Goal: Task Accomplishment & Management: Complete application form

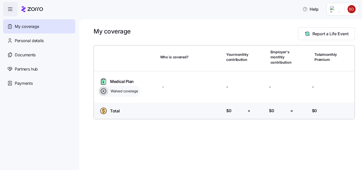
click at [352, 8] on html "Help My coverage Personal details Documents Partners hub Payments My coverage R…" at bounding box center [181, 83] width 362 height 167
click at [340, 25] on div "Admin view" at bounding box center [334, 23] width 26 height 6
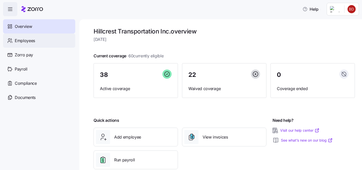
click at [36, 43] on div "Employees" at bounding box center [39, 41] width 72 height 14
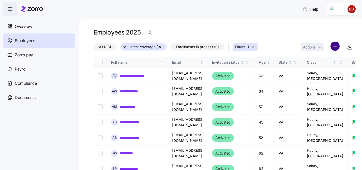
click at [335, 45] on html "**********" at bounding box center [181, 83] width 362 height 167
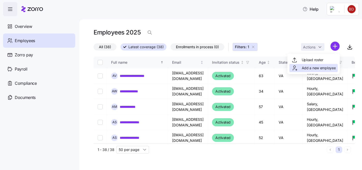
click at [311, 69] on span "Add a new employee" at bounding box center [318, 68] width 34 height 5
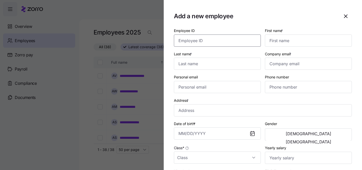
click at [221, 40] on input "Employee ID" at bounding box center [217, 41] width 87 height 12
click at [273, 43] on input "First name *" at bounding box center [308, 41] width 87 height 12
type input "[PERSON_NAME]"
click at [226, 65] on input "Last name *" at bounding box center [217, 64] width 87 height 12
click at [293, 63] on input "Company email *" at bounding box center [308, 64] width 87 height 12
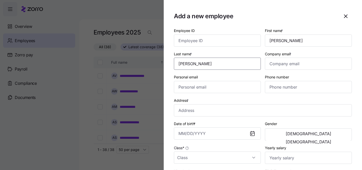
drag, startPoint x: 200, startPoint y: 62, endPoint x: 158, endPoint y: 58, distance: 41.9
click at [158, 167] on div "Add a new employee Employee ID First name * [PERSON_NAME] Last name * [PERSON_N…" at bounding box center [181, 167] width 362 height 0
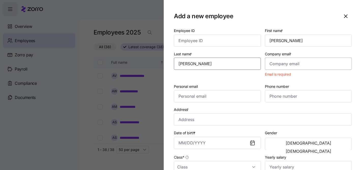
type input "[PERSON_NAME]"
click at [297, 67] on input "Company email *" at bounding box center [308, 64] width 87 height 12
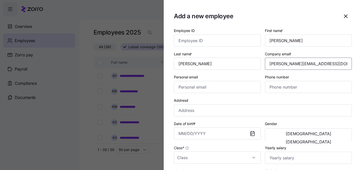
type input "[PERSON_NAME][EMAIL_ADDRESS][DOMAIN_NAME]"
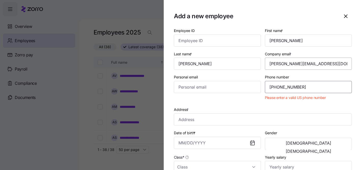
type input "[PHONE_NUMBER]"
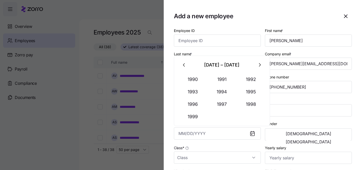
click at [315, 119] on div "Gender [DEMOGRAPHIC_DATA] [DEMOGRAPHIC_DATA]" at bounding box center [308, 131] width 91 height 24
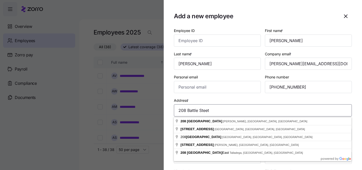
click at [312, 111] on input "208 Battle Steet" at bounding box center [263, 110] width 178 height 12
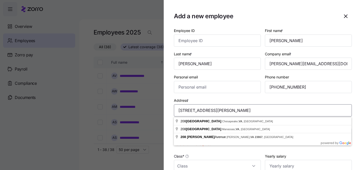
type input "[STREET_ADDRESS][PERSON_NAME]"
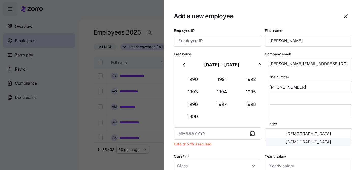
click at [330, 140] on span "[DEMOGRAPHIC_DATA]" at bounding box center [307, 142] width 45 height 4
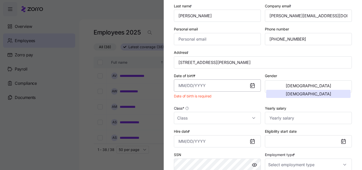
scroll to position [49, 0]
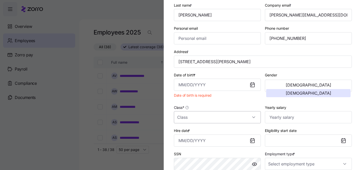
click at [225, 112] on input "Class *" at bounding box center [217, 117] width 87 height 12
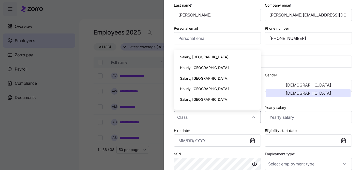
click at [204, 68] on div "Hourly, [GEOGRAPHIC_DATA]" at bounding box center [217, 67] width 83 height 11
type input "Hourly, [GEOGRAPHIC_DATA]"
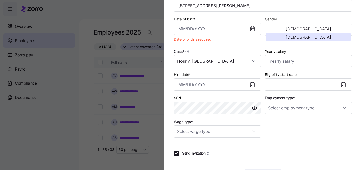
scroll to position [110, 0]
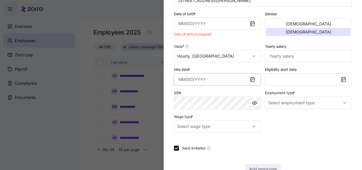
click at [224, 82] on input "Hire date *" at bounding box center [217, 79] width 87 height 12
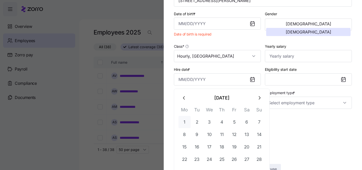
click at [183, 122] on button "1" at bounding box center [184, 122] width 12 height 12
type input "[DATE]"
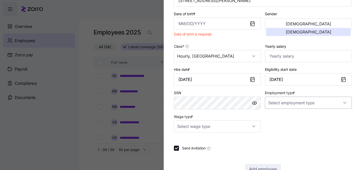
click at [326, 103] on input "Employment type *" at bounding box center [308, 103] width 87 height 12
click at [221, 126] on input "Wage type *" at bounding box center [217, 126] width 87 height 12
click at [192, 155] on div "Hourly" at bounding box center [217, 154] width 83 height 11
type input "Hourly"
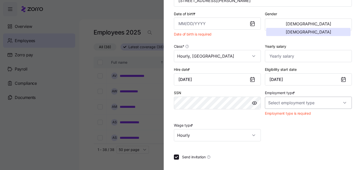
click at [291, 100] on input "Employment type *" at bounding box center [308, 103] width 87 height 12
click at [291, 122] on div "Full Time" at bounding box center [308, 119] width 83 height 11
type input "Full Time"
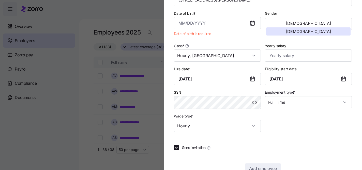
scroll to position [125, 0]
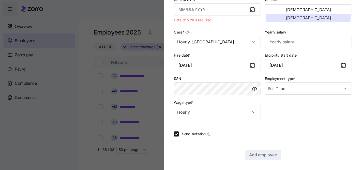
click at [252, 11] on icon at bounding box center [252, 10] width 4 height 4
click at [179, 8] on input "Date of birth *" at bounding box center [217, 9] width 87 height 12
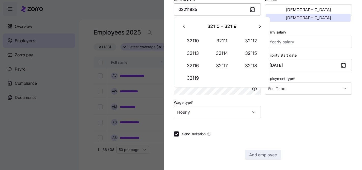
type input "[DATE], 32119"
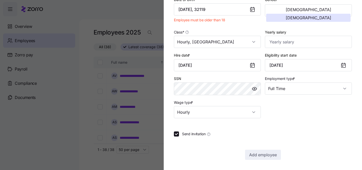
click at [249, 6] on div at bounding box center [254, 10] width 12 height 12
click at [237, 6] on input "[DATE], 32119" at bounding box center [217, 9] width 87 height 12
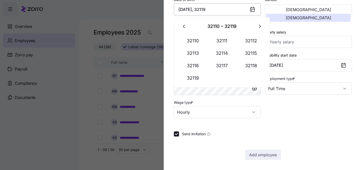
click at [237, 6] on input "[DATE], 32119" at bounding box center [217, 9] width 87 height 12
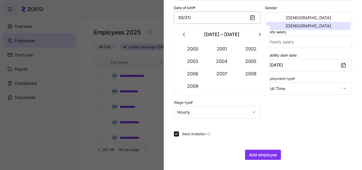
scroll to position [117, 0]
type input "[DATE]"
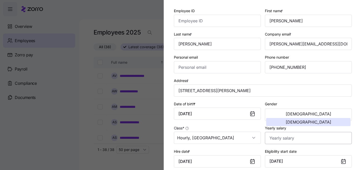
scroll to position [21, 0]
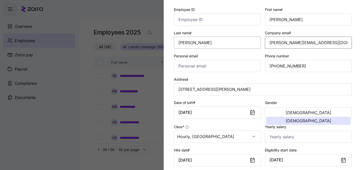
drag, startPoint x: 328, startPoint y: 47, endPoint x: 226, endPoint y: 37, distance: 102.6
click at [226, 37] on div "Employee ID First name * [PERSON_NAME] Last name * [PERSON_NAME] Company email …" at bounding box center [263, 109] width 182 height 211
click at [200, 65] on input "Personal email" at bounding box center [217, 66] width 87 height 12
paste input "[PERSON_NAME][EMAIL_ADDRESS][DOMAIN_NAME]"
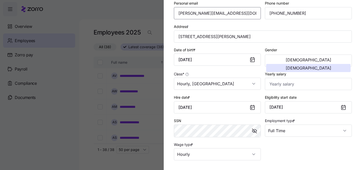
scroll to position [117, 0]
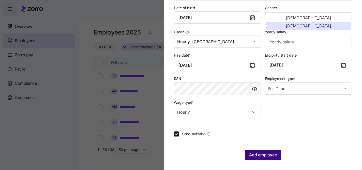
type input "[PERSON_NAME][EMAIL_ADDRESS][DOMAIN_NAME]"
click at [264, 157] on span "Add employee" at bounding box center [263, 155] width 28 height 6
